Goal: Book appointment/travel/reservation

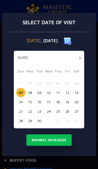
click at [31, 92] on button "08" at bounding box center [30, 92] width 9 height 9
click at [52, 141] on button "Browse Packages" at bounding box center [49, 140] width 45 height 12
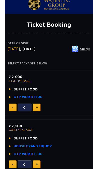
scroll to position [14, 0]
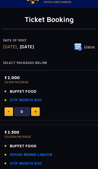
click at [33, 97] on link "OTP WORTH 500" at bounding box center [26, 100] width 32 height 6
click at [27, 90] on span "BUFFET FOOD" at bounding box center [23, 92] width 27 height 6
click at [24, 90] on span "BUFFET FOOD" at bounding box center [23, 92] width 27 height 6
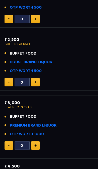
scroll to position [107, 0]
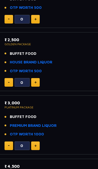
click at [32, 53] on span "BUFFET FOOD" at bounding box center [23, 54] width 27 height 6
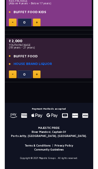
scroll to position [401, 0]
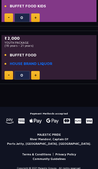
click at [27, 53] on span "BUFFET FOOD" at bounding box center [23, 55] width 27 height 6
click at [35, 74] on img at bounding box center [36, 75] width 2 height 3
type input "1"
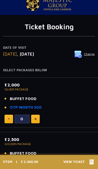
scroll to position [0, 0]
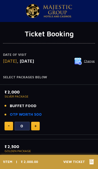
click at [35, 75] on h4 "Select Packages Below" at bounding box center [49, 77] width 92 height 4
click at [30, 103] on span "BUFFET FOOD" at bounding box center [23, 106] width 27 height 6
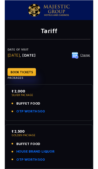
scroll to position [8, 0]
